Goal: Check status: Check status

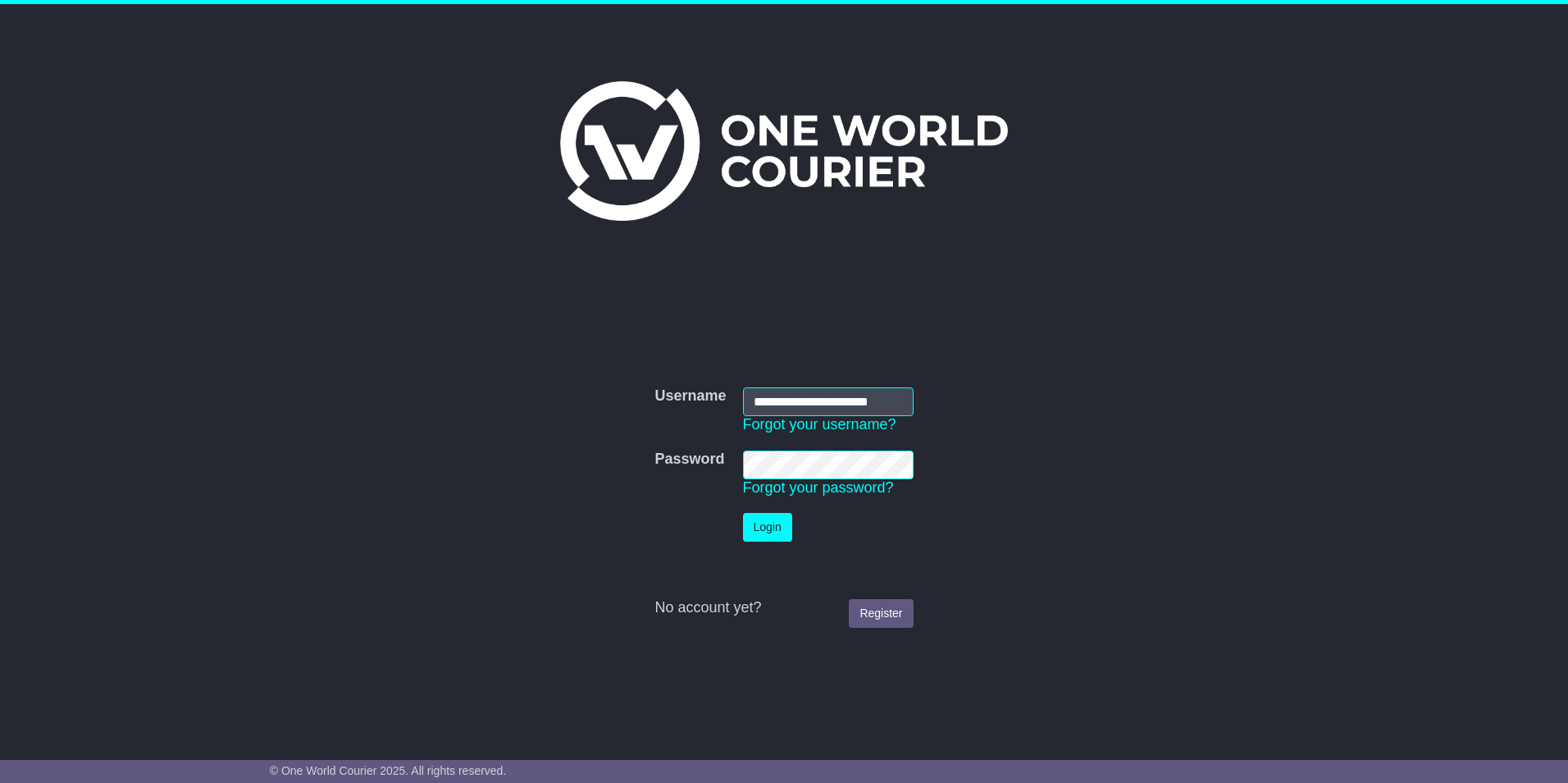
click at [770, 525] on button "Login" at bounding box center [768, 527] width 49 height 29
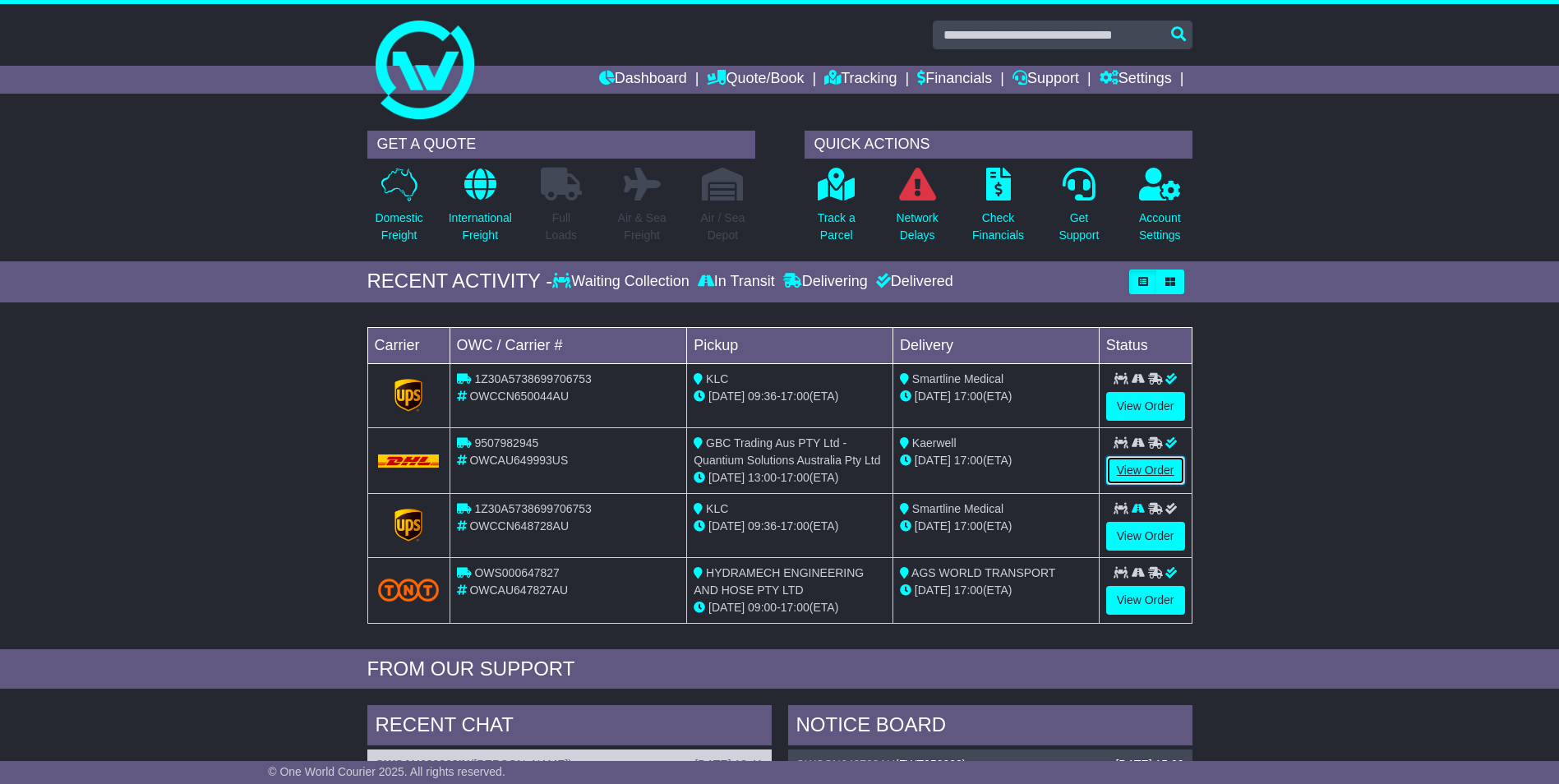
click at [1151, 469] on link "View Order" at bounding box center [1145, 471] width 79 height 29
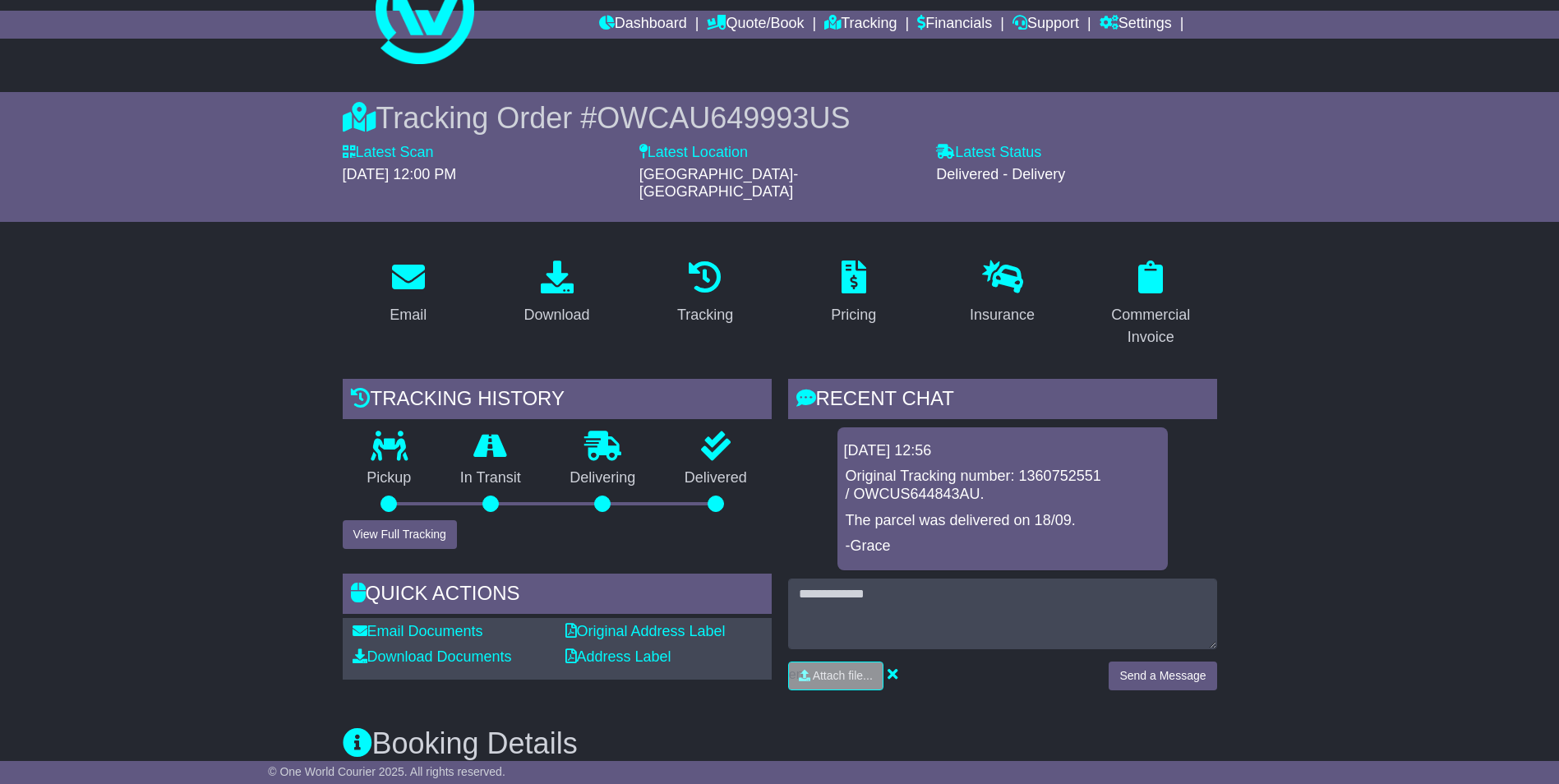
scroll to position [82, 0]
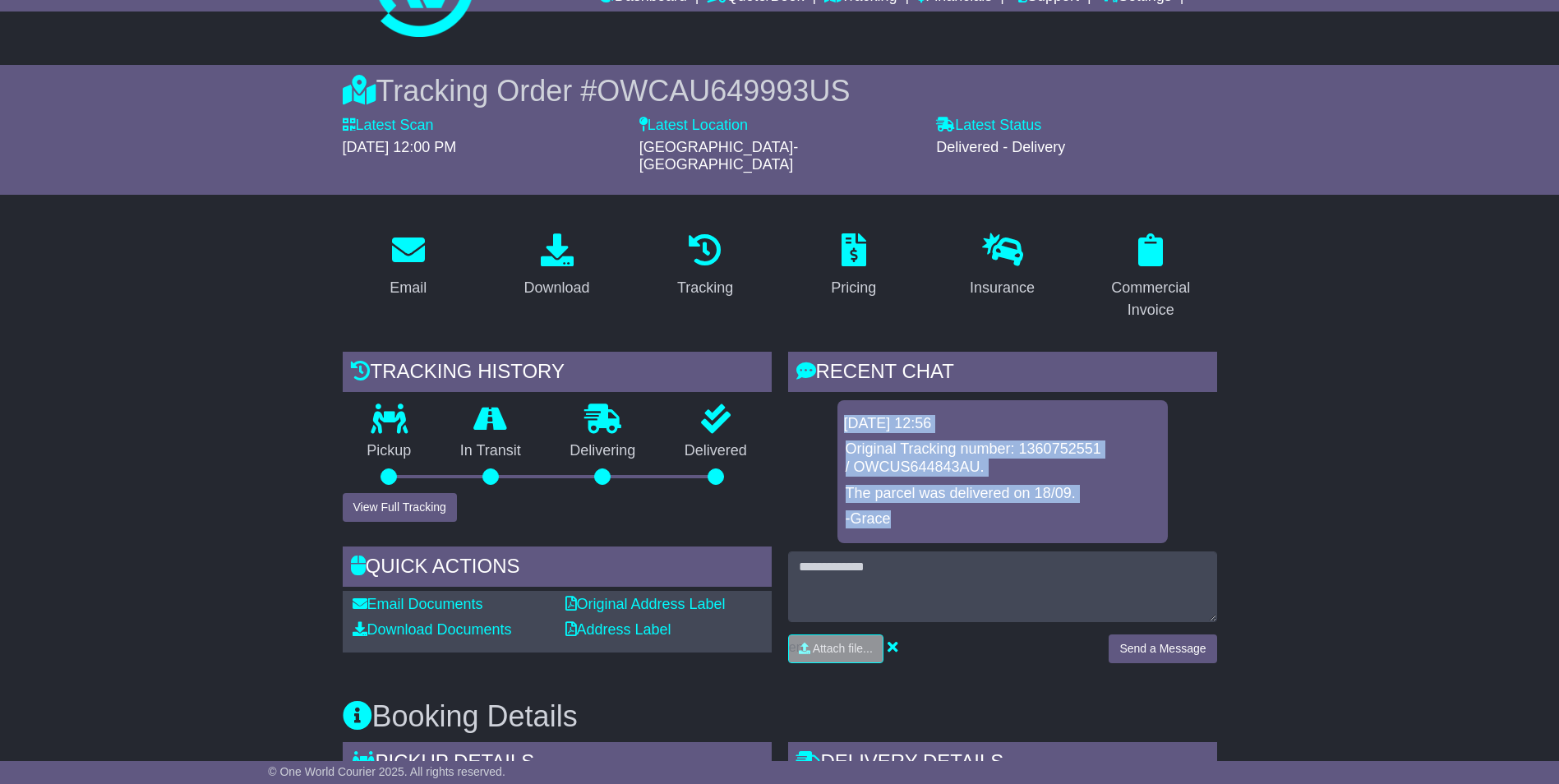
drag, startPoint x: 891, startPoint y: 501, endPoint x: 836, endPoint y: 399, distance: 115.9
click at [836, 400] on div "[DATE] 12:56 Original Tracking number: 1360752551 / OWCUS644843AU. The parcel w…" at bounding box center [1003, 471] width 429 height 143
copy div "[DATE] 12:56 Original Tracking number: 1360752551 / OWCUS644843AU. The parcel w…"
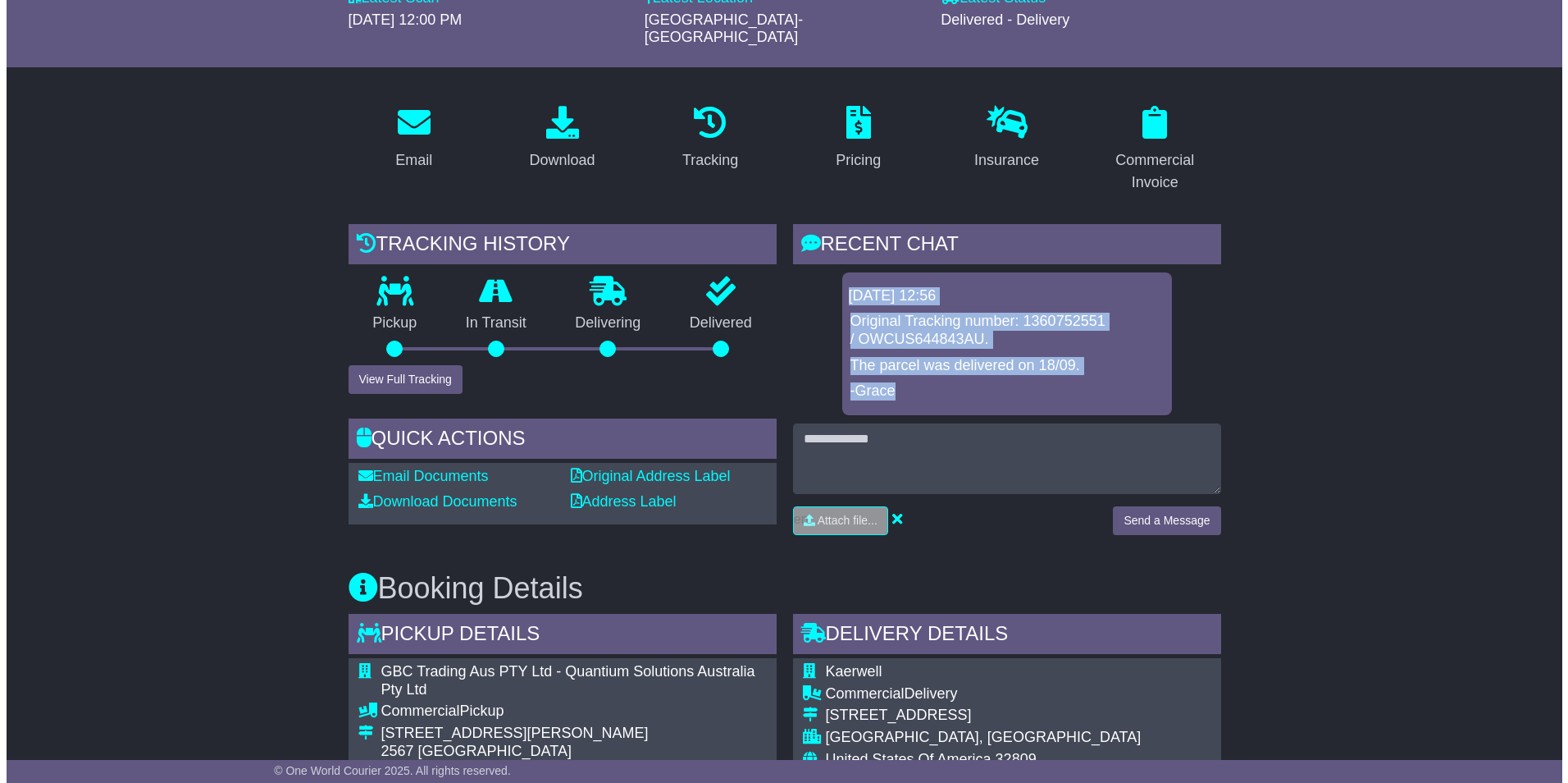
scroll to position [164, 0]
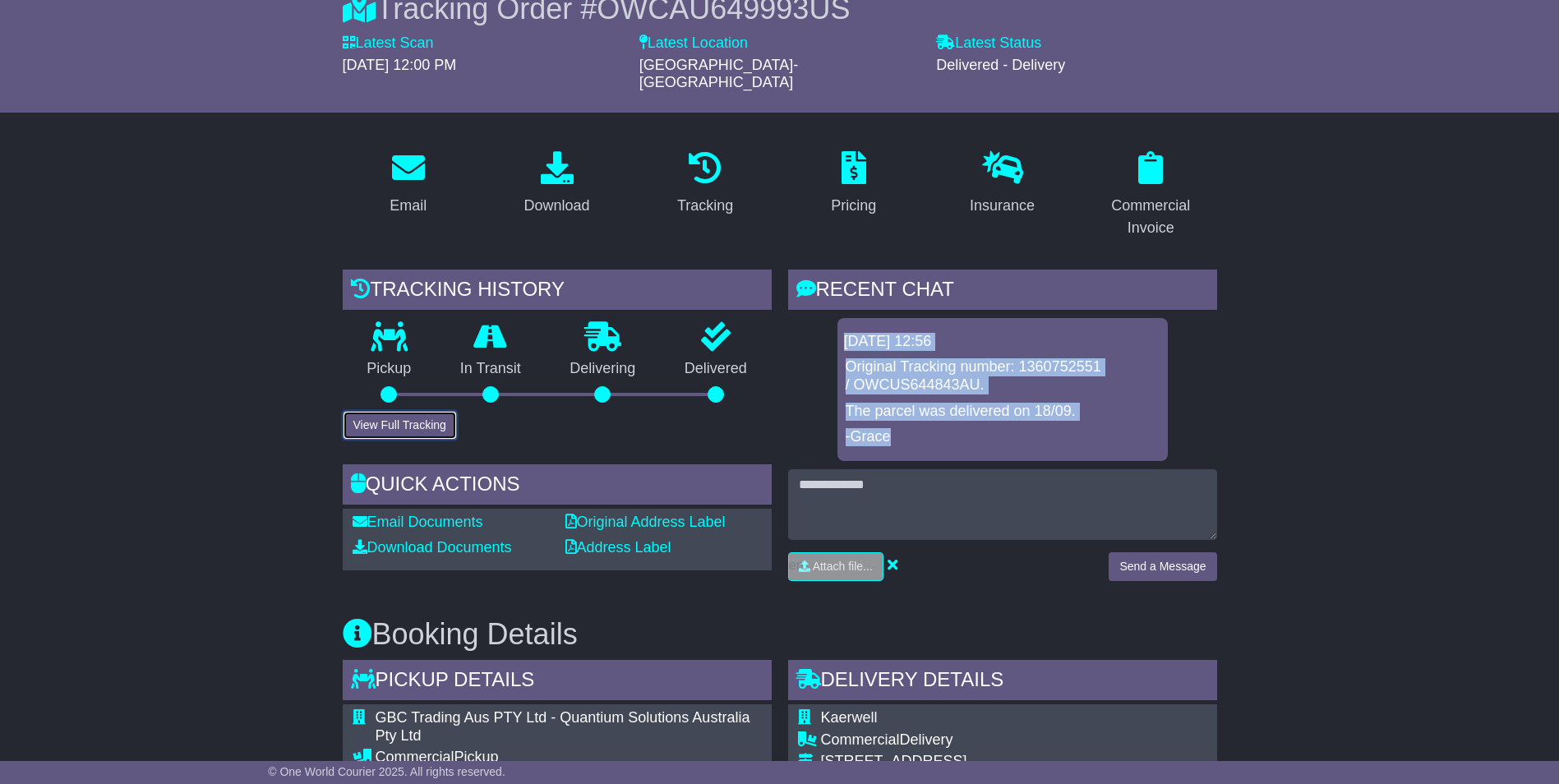
click at [409, 411] on button "View Full Tracking" at bounding box center [399, 425] width 114 height 29
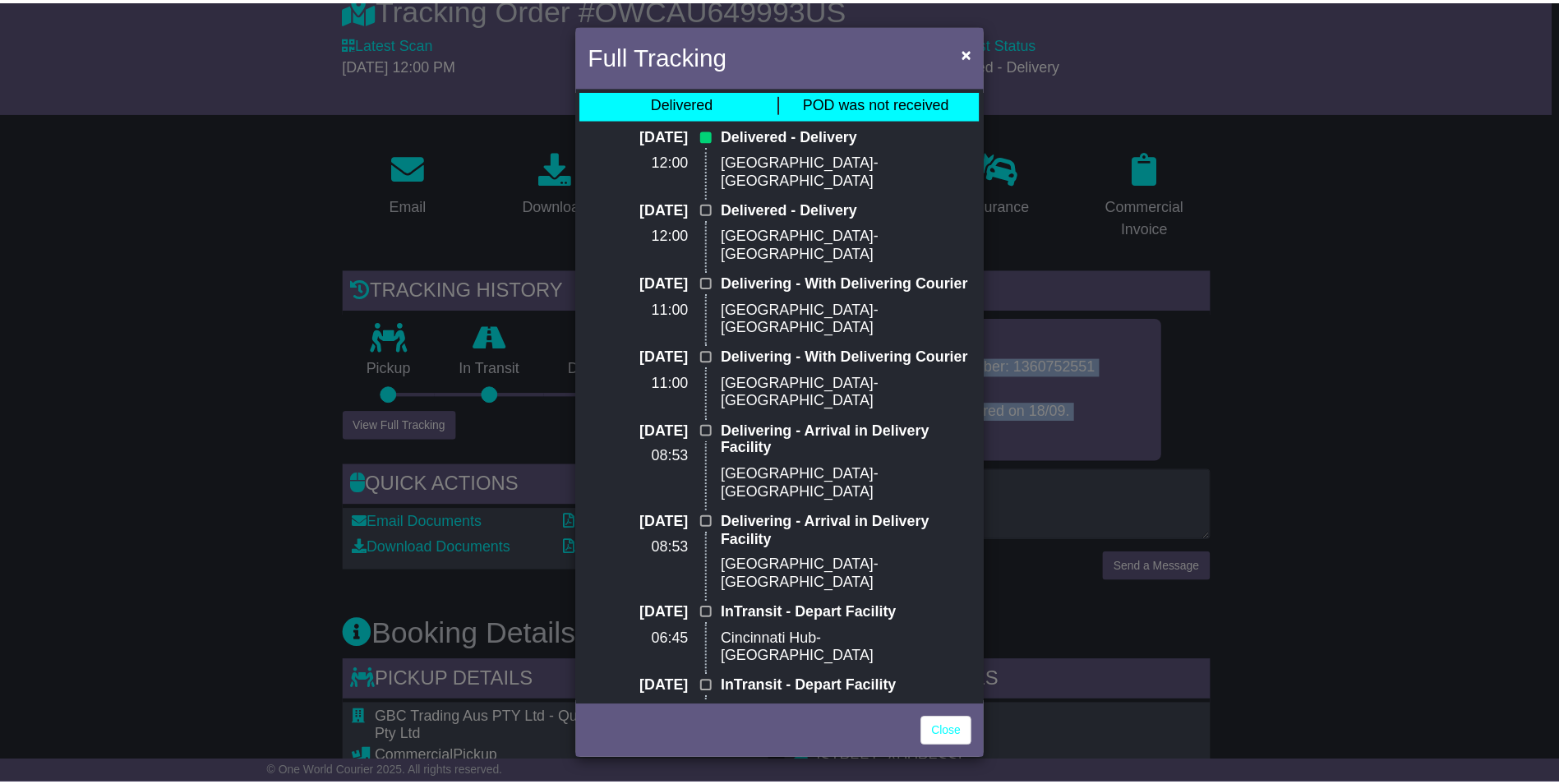
scroll to position [0, 0]
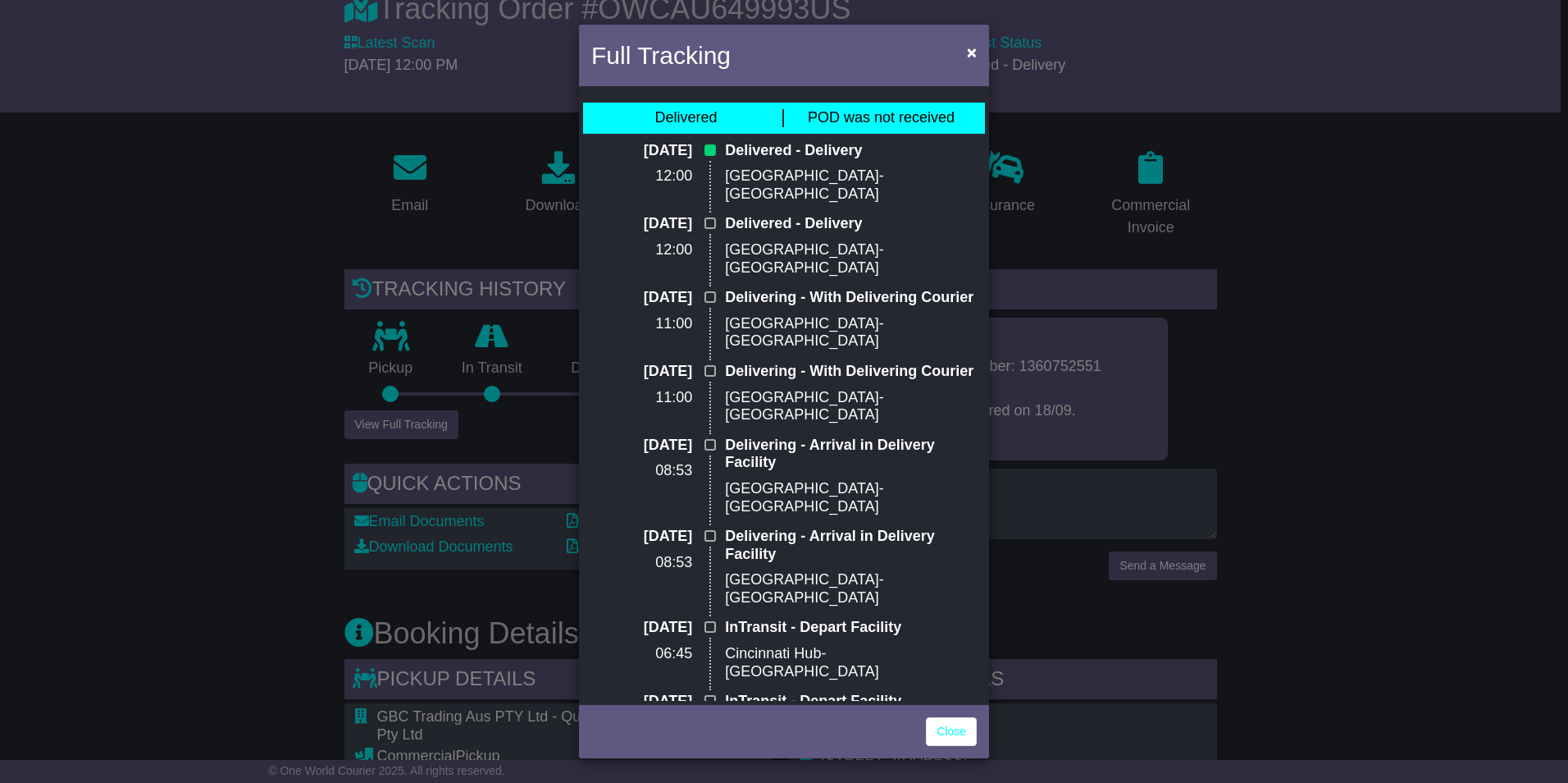
click at [1289, 451] on div "Full Tracking × Delivered POD was not received [DATE] 12:00 Delivered - Deliver…" at bounding box center [784, 392] width 1568 height 783
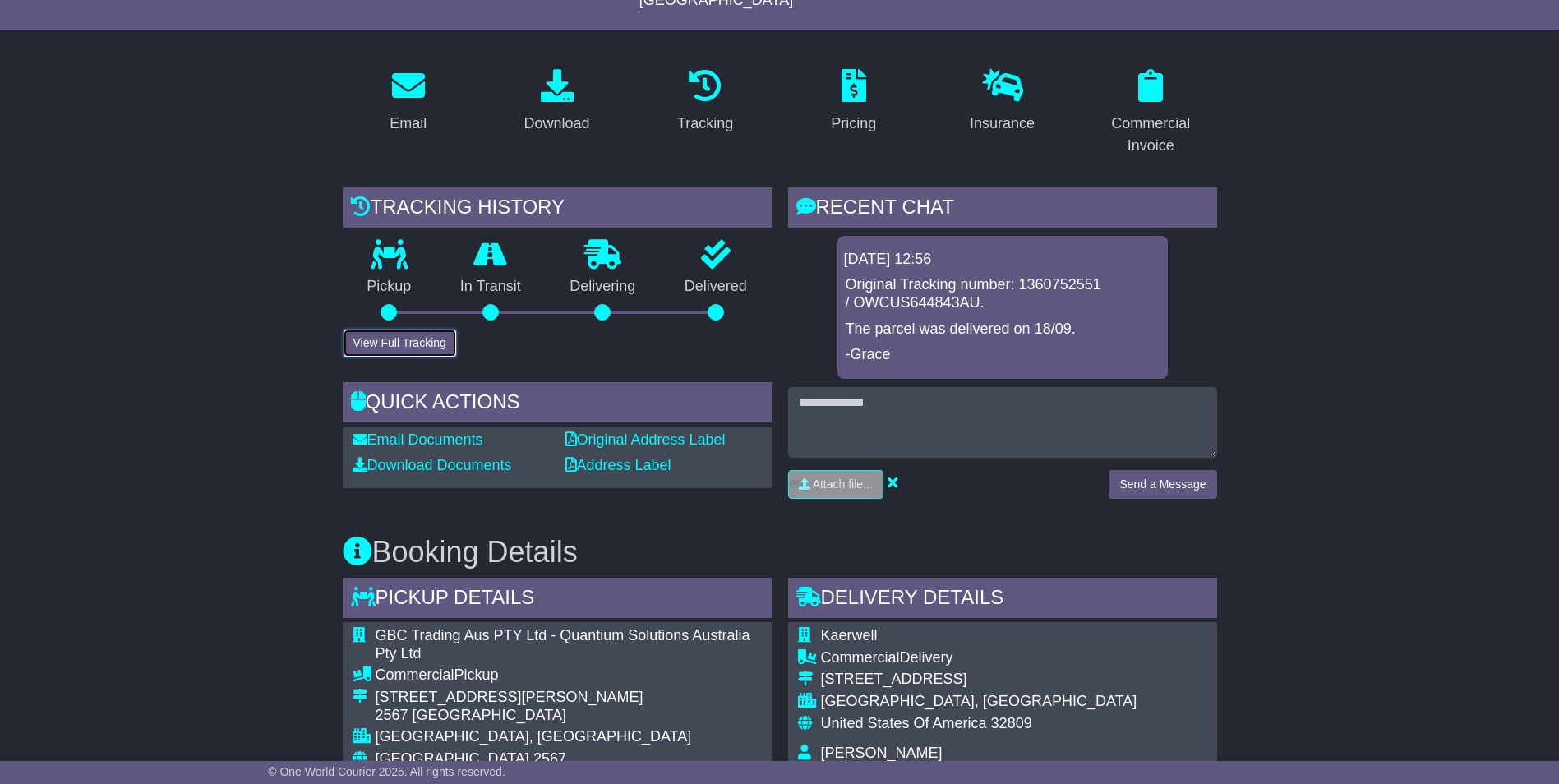
scroll to position [329, 0]
